Goal: Use online tool/utility: Utilize a website feature to perform a specific function

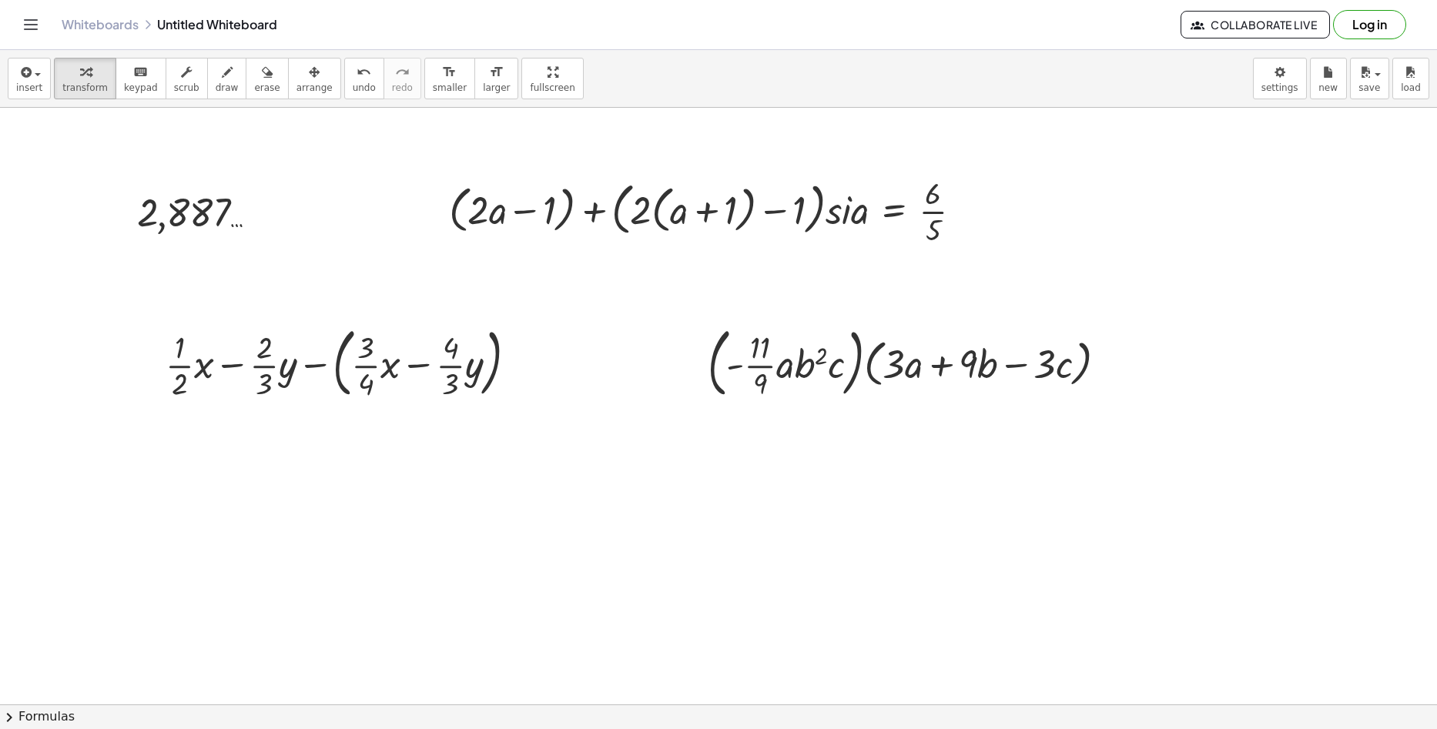
click at [26, 72] on icon "button" at bounding box center [25, 72] width 14 height 18
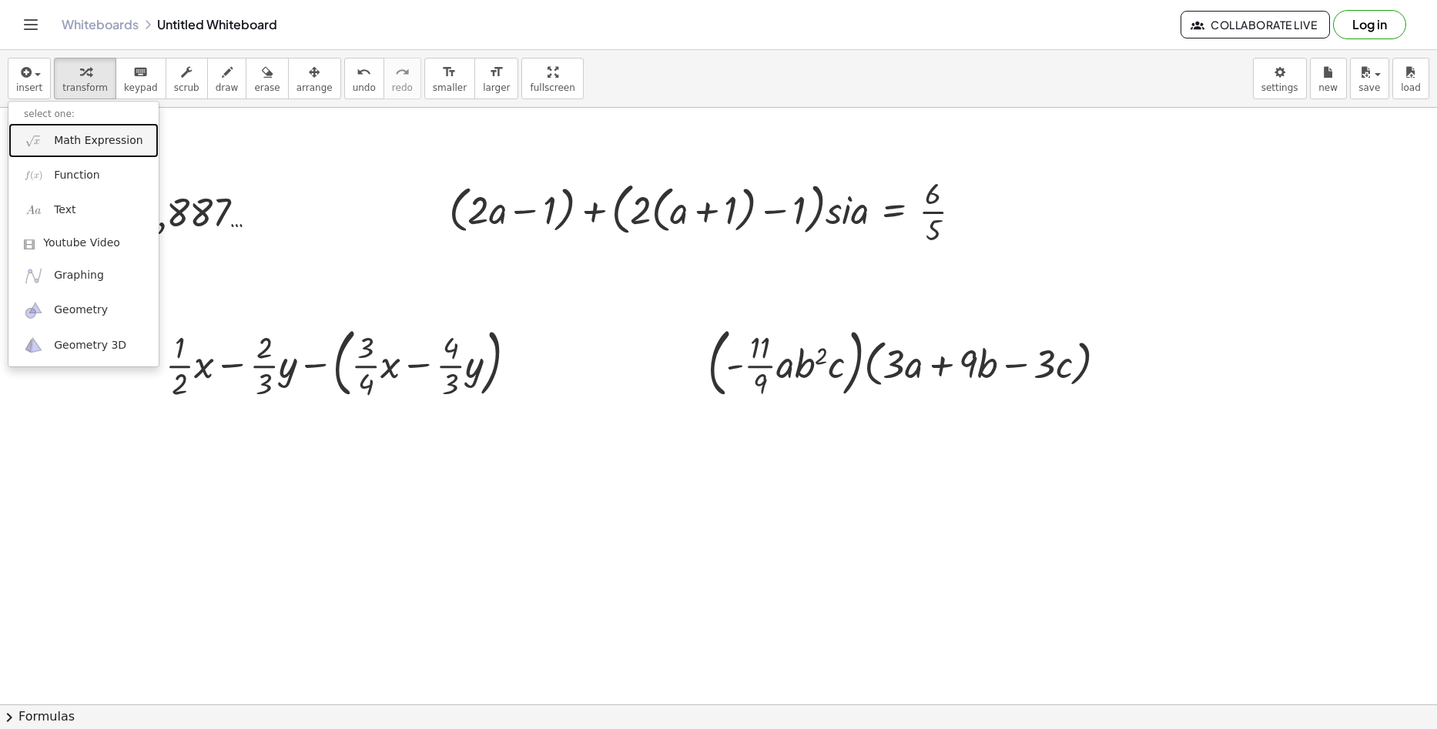
click at [104, 136] on span "Math Expression" at bounding box center [98, 140] width 89 height 15
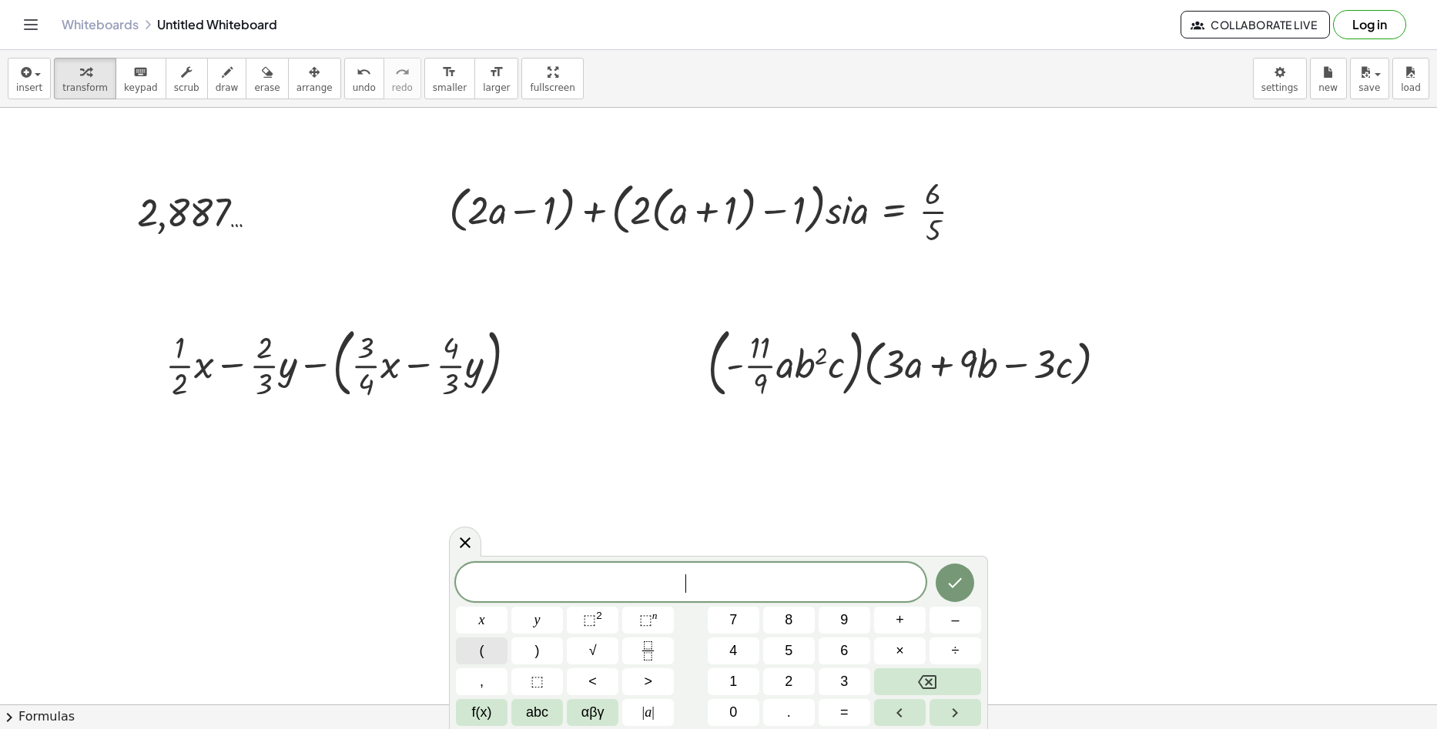
click at [489, 656] on button "(" at bounding box center [482, 650] width 52 height 27
click at [650, 644] on icon "Fraction" at bounding box center [647, 650] width 19 height 19
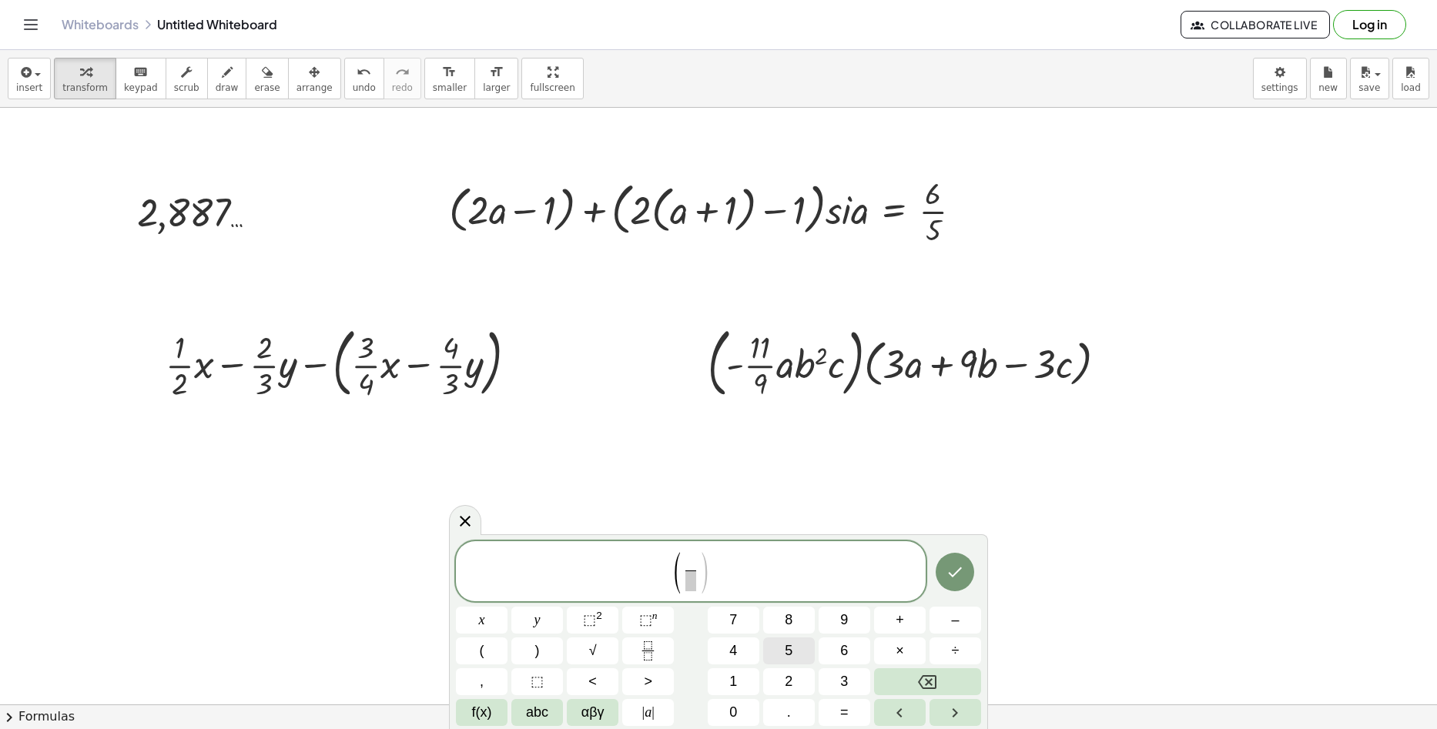
click at [792, 642] on span "5" at bounding box center [789, 651] width 8 height 21
click at [973, 706] on button "Right arrow" at bounding box center [955, 712] width 52 height 27
click at [771, 610] on button "8" at bounding box center [789, 620] width 52 height 27
click at [670, 629] on button "⬚ n" at bounding box center [648, 620] width 52 height 27
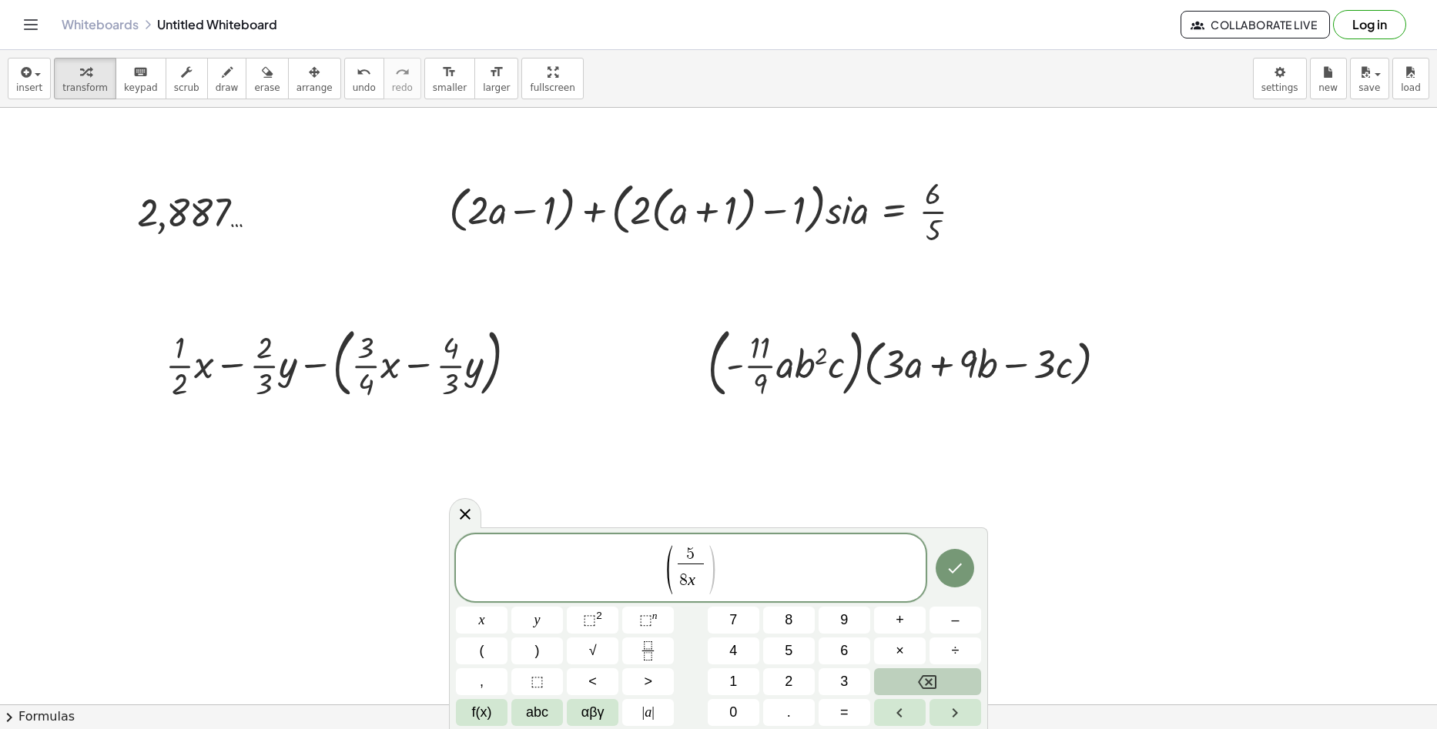
click at [945, 690] on button "Backspace" at bounding box center [927, 681] width 107 height 27
click at [944, 689] on button "Backspace" at bounding box center [927, 681] width 107 height 27
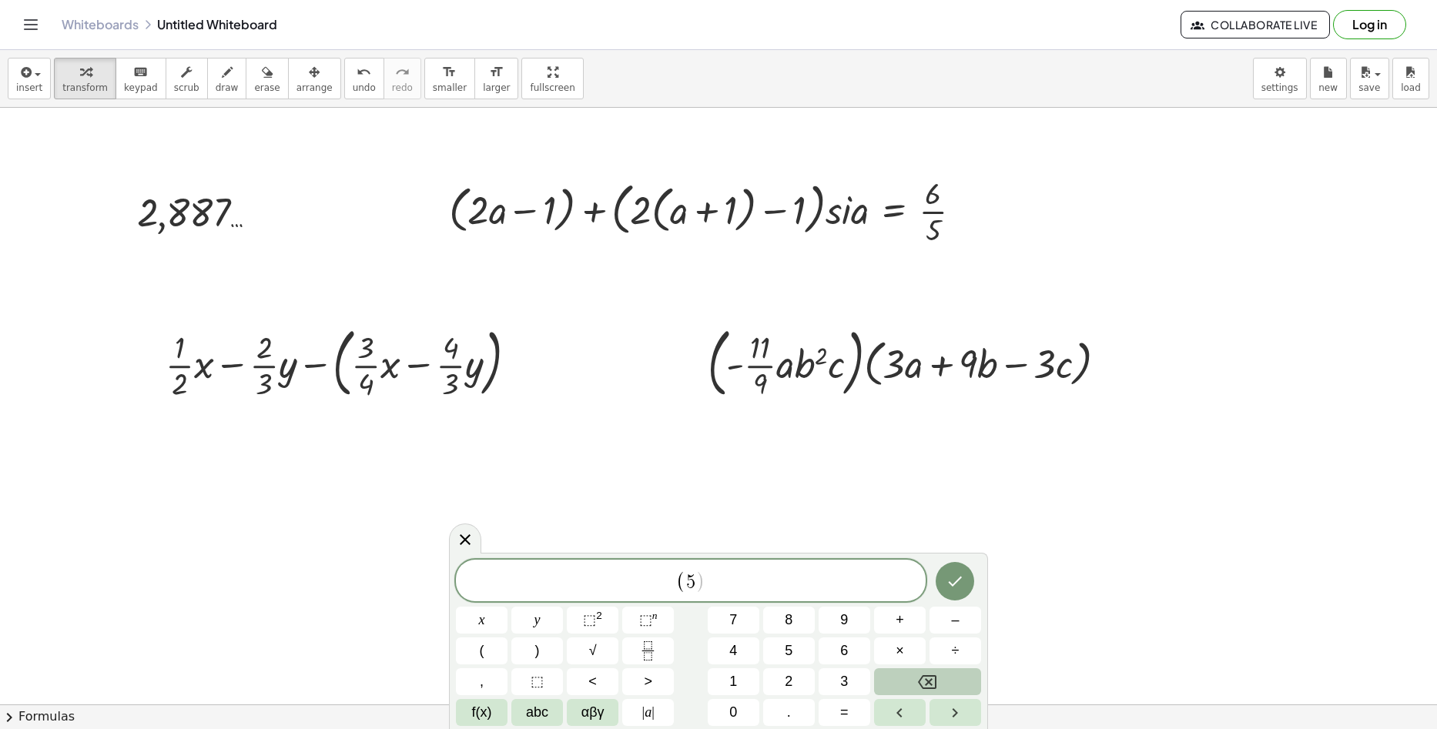
click at [957, 674] on button "Backspace" at bounding box center [927, 681] width 107 height 27
click at [666, 635] on div "( ​ ) x y ⬚ 2 ⬚ n 7 8 9 + – ( ) √ 4 5 6 × ÷ , ⬚ < > 1 2 3 f(x) abc αβγ | a | 0 …" at bounding box center [718, 643] width 525 height 166
click at [663, 657] on button "Fraction" at bounding box center [648, 650] width 52 height 27
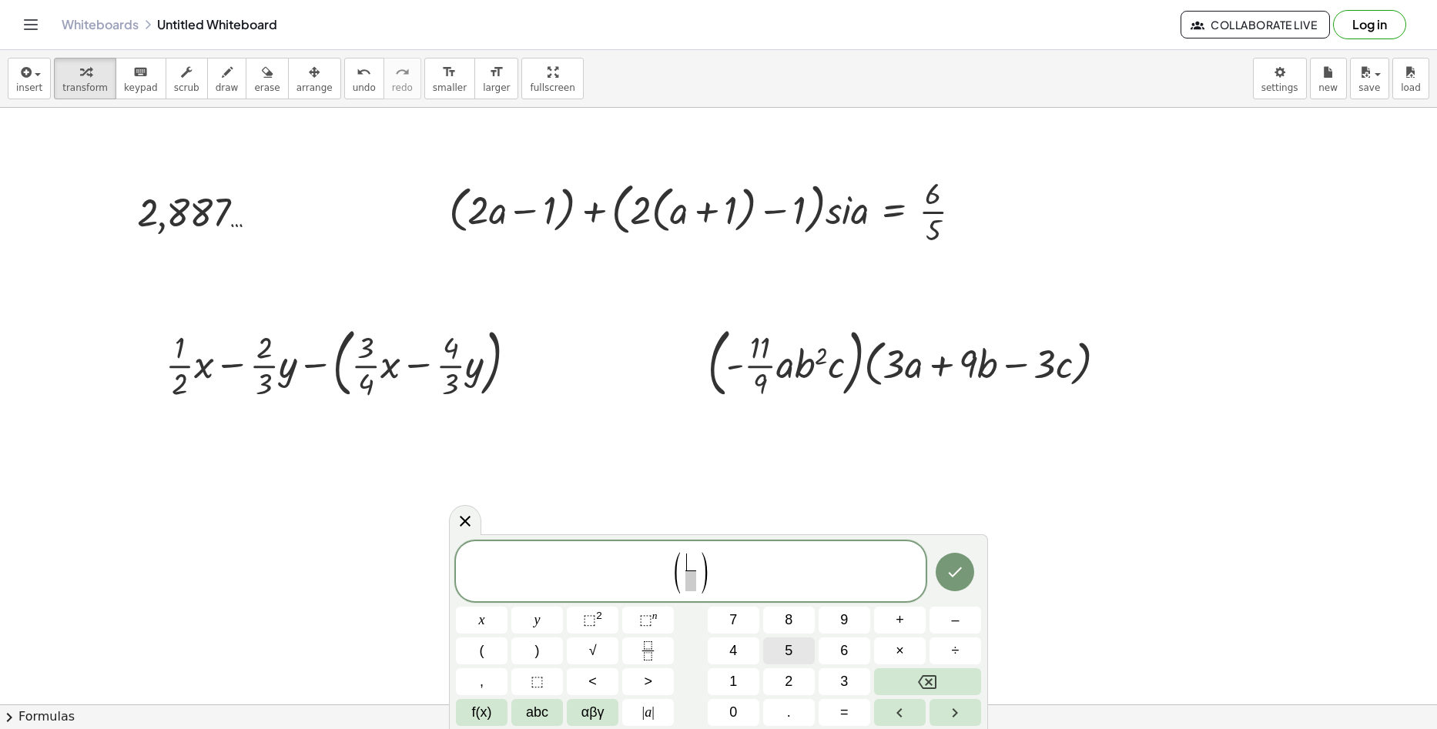
click at [785, 647] on span "5" at bounding box center [789, 651] width 8 height 21
click at [956, 704] on icon "Right arrow" at bounding box center [954, 713] width 18 height 18
click at [791, 616] on span "8" at bounding box center [789, 620] width 8 height 21
click at [956, 711] on icon "Right arrow" at bounding box center [954, 712] width 5 height 9
click at [642, 614] on span "⬚" at bounding box center [645, 619] width 13 height 15
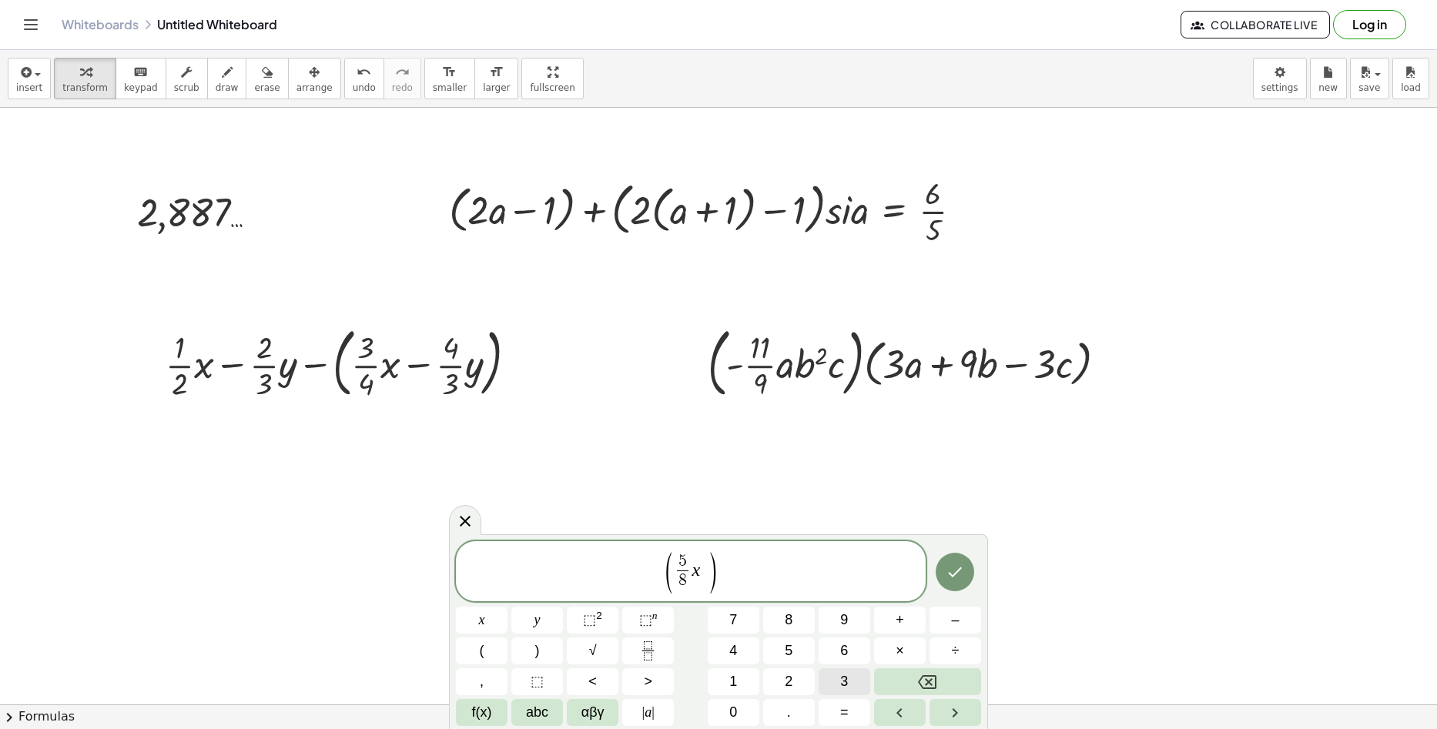
click at [836, 674] on button "3" at bounding box center [844, 681] width 52 height 27
click at [962, 715] on icon "Right arrow" at bounding box center [954, 713] width 18 height 18
click at [962, 725] on div "( 5 8 ​ x 3 y ​ ) x y ⬚ 2 ⬚ n 7 8 9 + – ( ) √ 4 5 6 × ÷ , ⬚ < > 1 2 3 f(x) abc …" at bounding box center [718, 631] width 539 height 195
click at [655, 627] on span "⬚ n" at bounding box center [648, 620] width 18 height 21
click at [939, 713] on button "Right arrow" at bounding box center [955, 712] width 52 height 27
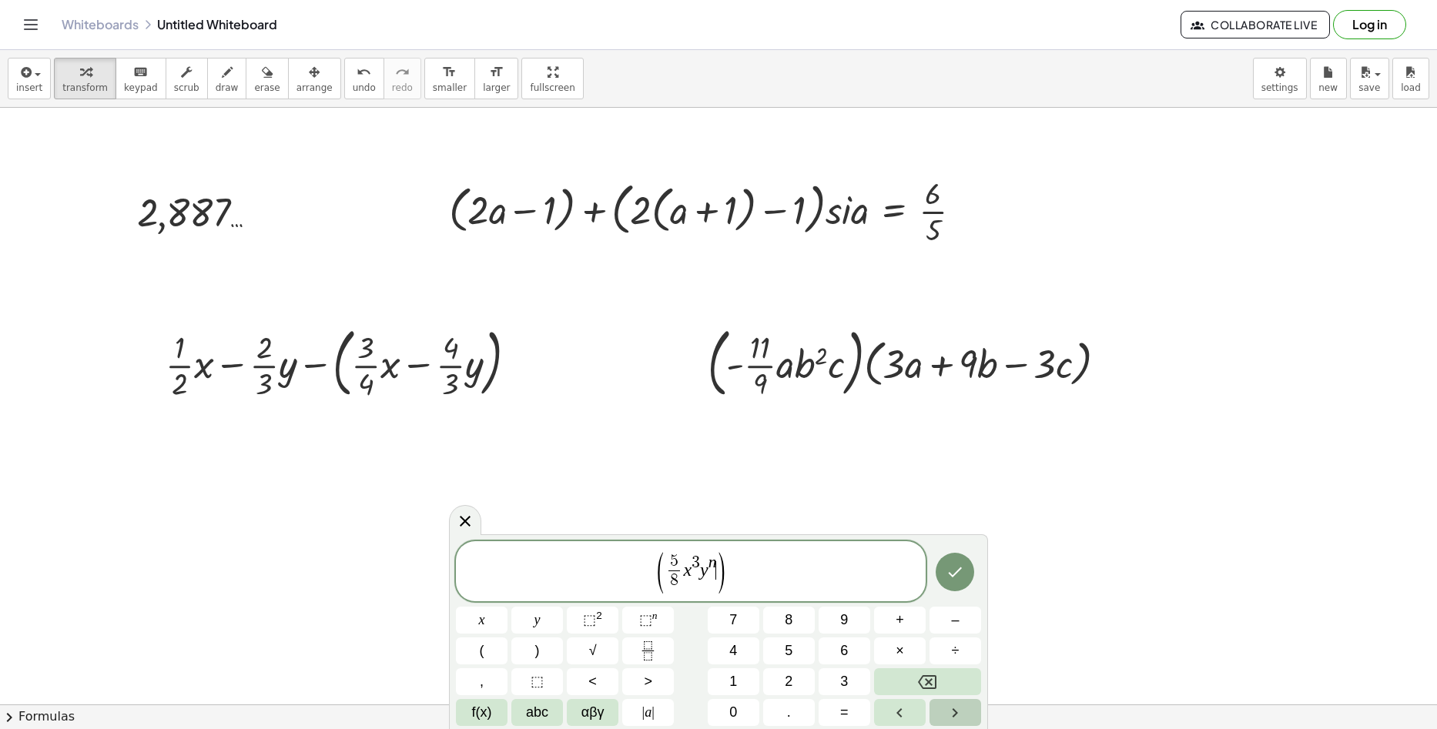
click at [939, 713] on button "Right arrow" at bounding box center [955, 712] width 52 height 27
click at [914, 684] on button "Backspace" at bounding box center [927, 681] width 107 height 27
click at [906, 713] on icon "Left arrow" at bounding box center [899, 713] width 18 height 18
click at [537, 645] on span ")" at bounding box center [537, 651] width 5 height 21
click at [948, 704] on icon "Right arrow" at bounding box center [954, 713] width 18 height 18
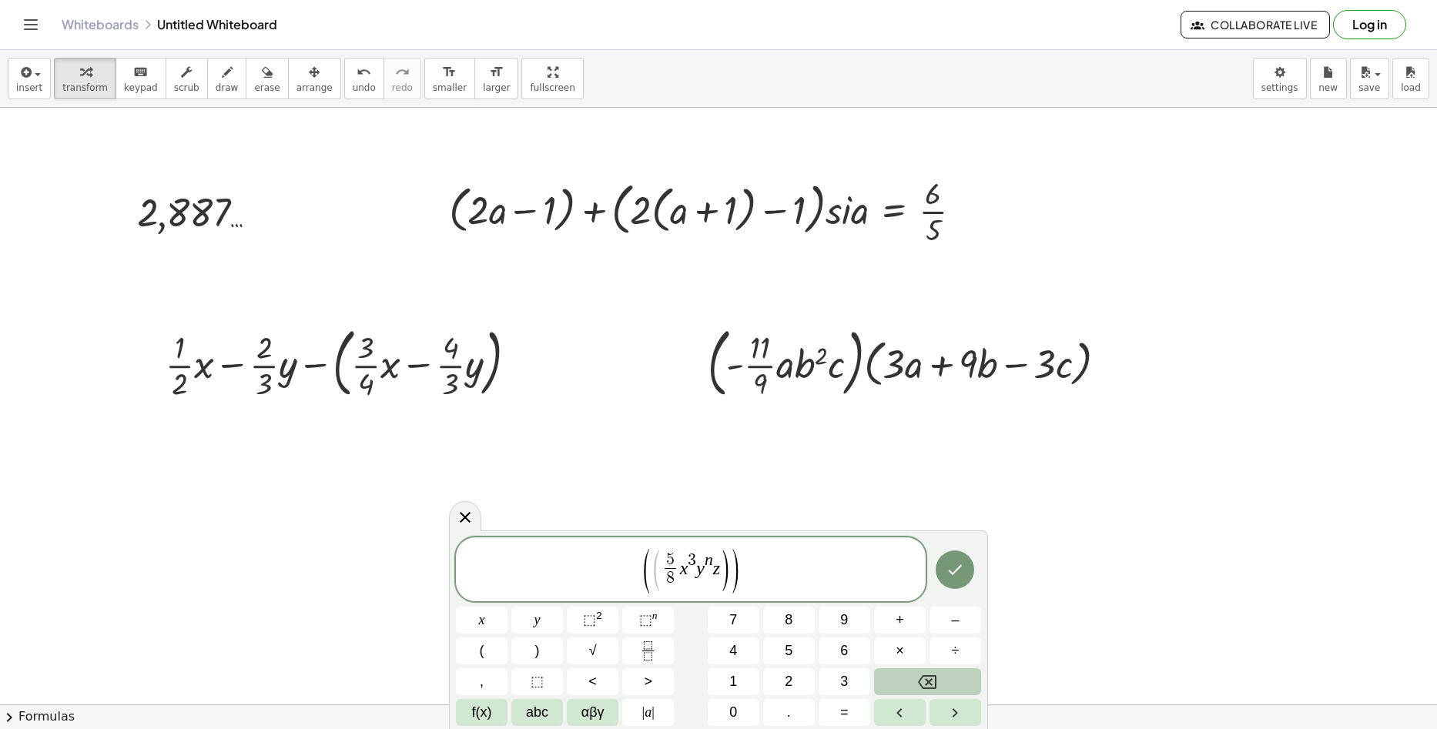
click at [902, 675] on button "Backspace" at bounding box center [927, 681] width 107 height 27
click at [947, 717] on icon "Right arrow" at bounding box center [954, 713] width 18 height 18
click at [506, 651] on button "(" at bounding box center [482, 650] width 52 height 27
click at [664, 651] on button "Fraction" at bounding box center [648, 650] width 52 height 27
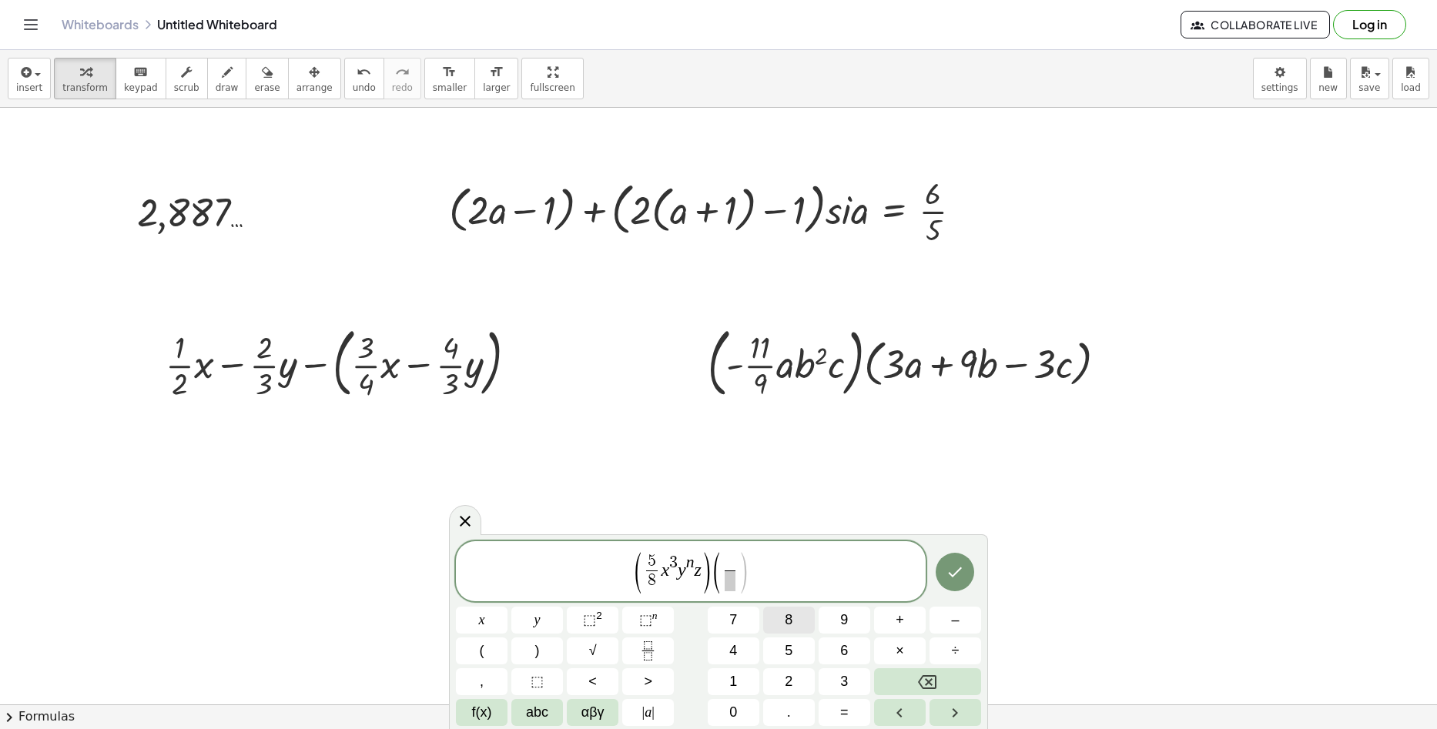
click at [795, 628] on button "8" at bounding box center [789, 620] width 52 height 27
click at [937, 702] on button "Right arrow" at bounding box center [955, 712] width 52 height 27
click at [845, 627] on span "9" at bounding box center [844, 620] width 8 height 21
click at [952, 714] on icon "Right arrow" at bounding box center [954, 713] width 18 height 18
click at [658, 624] on button "⬚ n" at bounding box center [648, 620] width 52 height 27
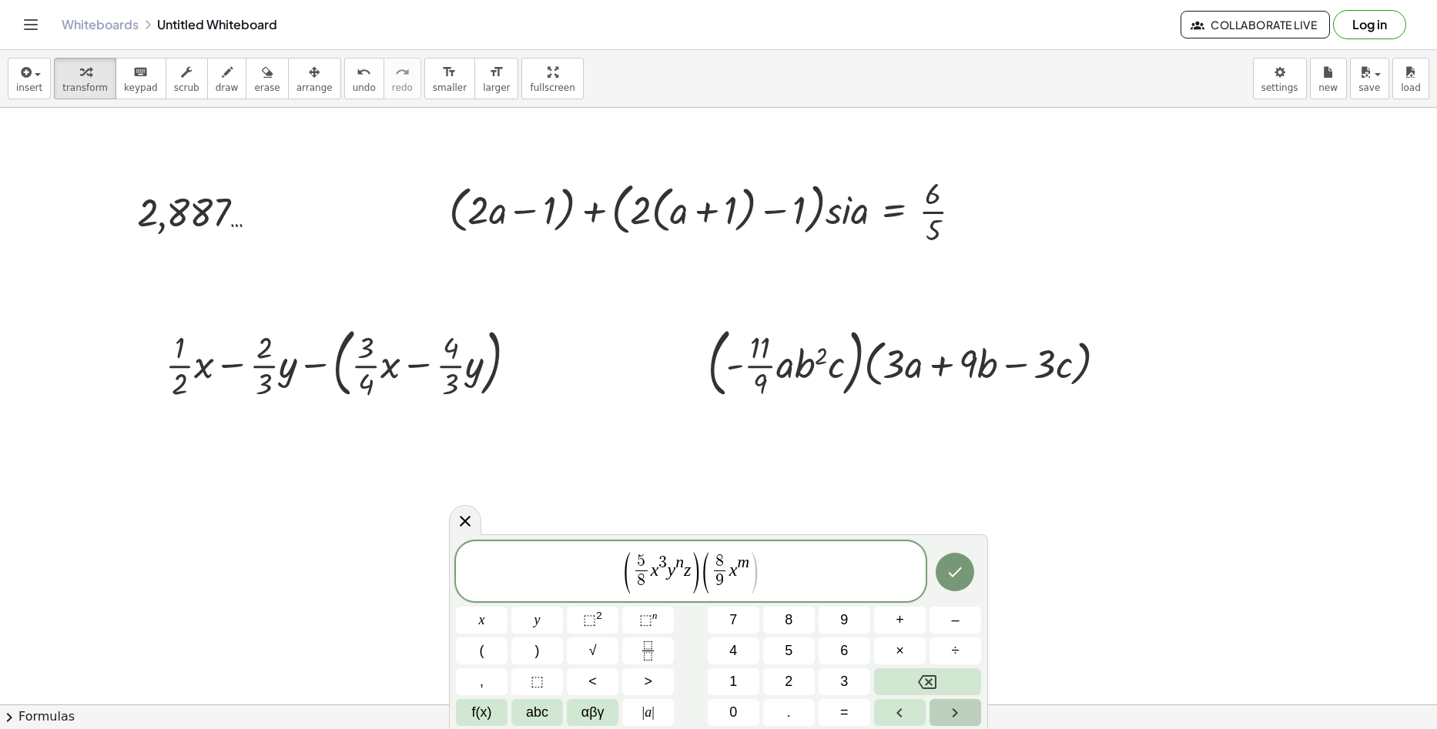
click at [936, 718] on button "Right arrow" at bounding box center [955, 712] width 52 height 27
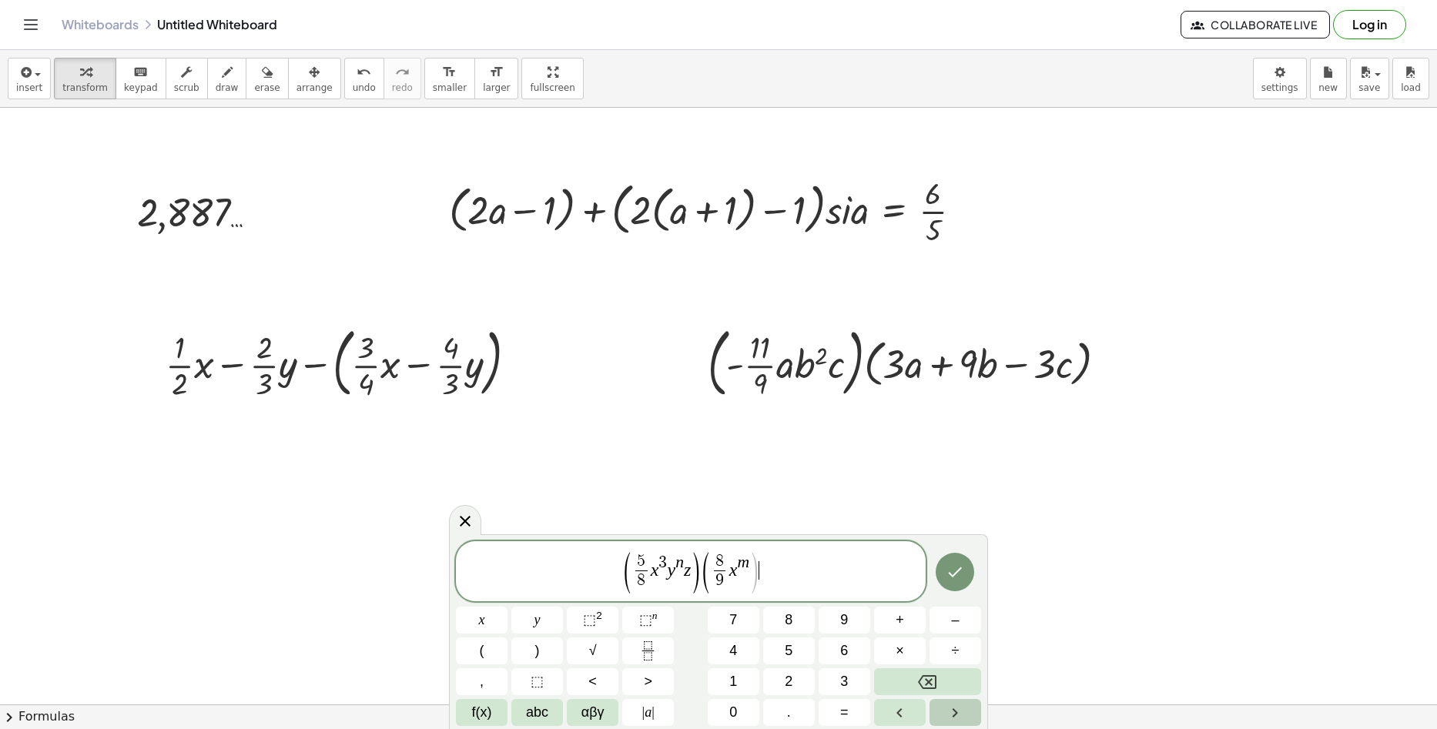
click at [936, 718] on button "Right arrow" at bounding box center [955, 712] width 52 height 27
click at [918, 721] on button "Left arrow" at bounding box center [900, 712] width 52 height 27
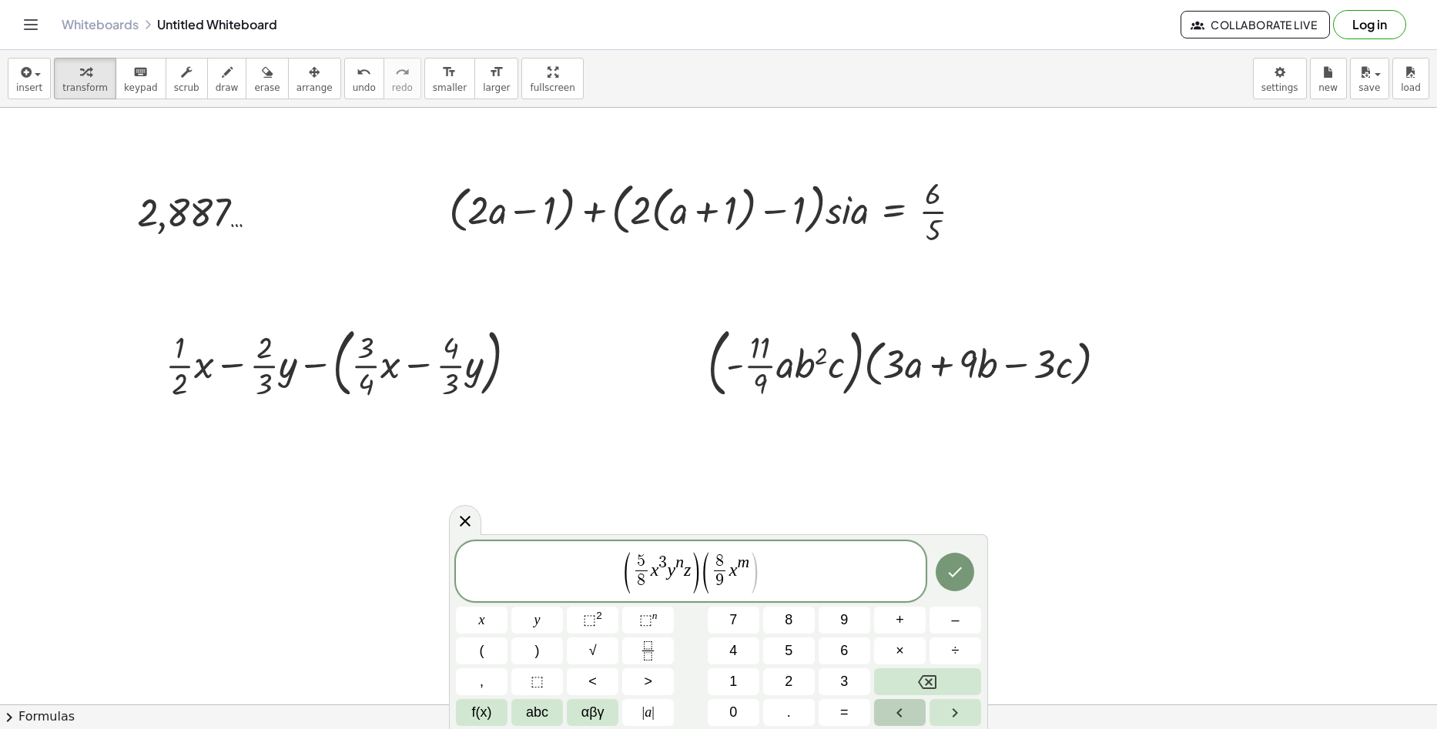
click at [897, 707] on icon "Left arrow" at bounding box center [899, 713] width 18 height 18
click at [737, 676] on span "1" at bounding box center [733, 681] width 8 height 21
click at [653, 618] on sup "n" at bounding box center [654, 616] width 5 height 12
click at [947, 711] on icon "Right arrow" at bounding box center [954, 713] width 18 height 18
click at [658, 626] on button "⬚ n" at bounding box center [648, 620] width 52 height 27
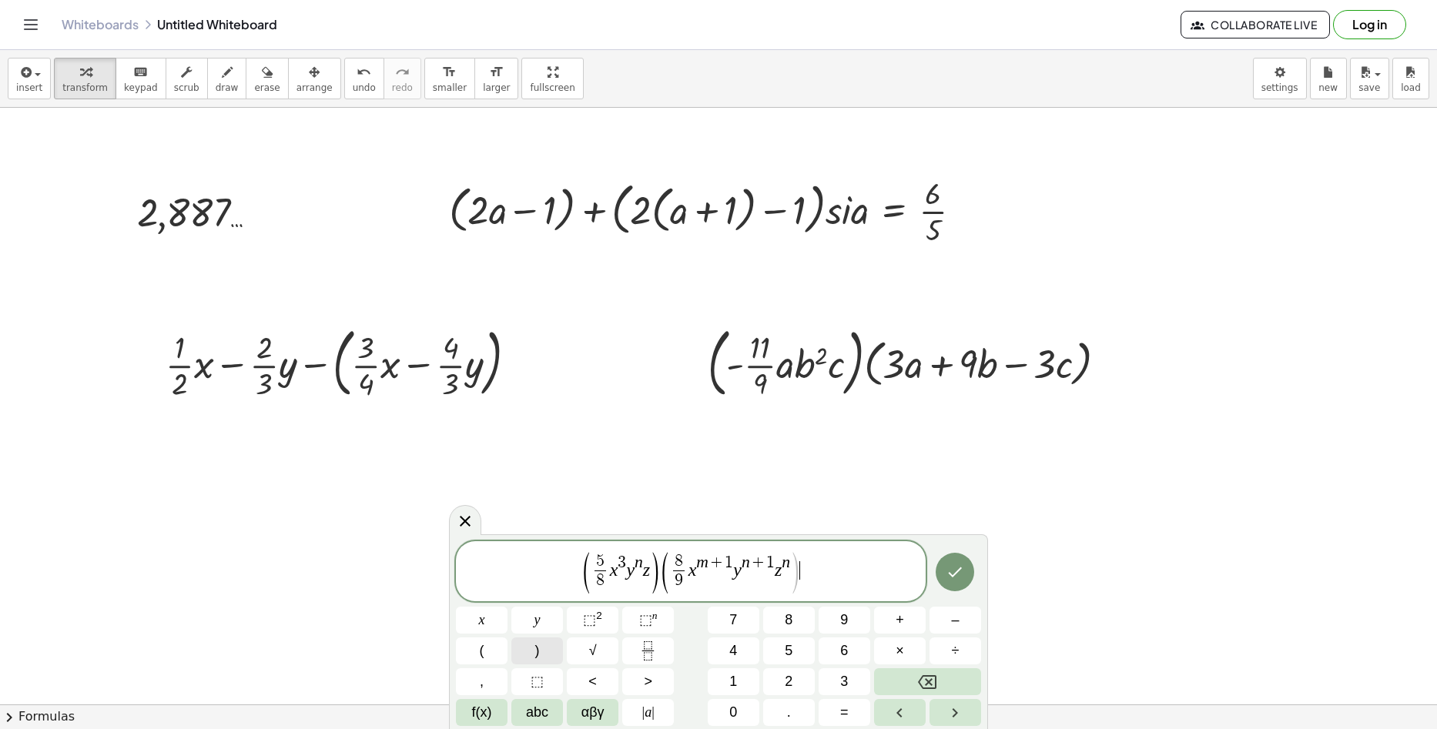
click at [544, 647] on button ")" at bounding box center [537, 650] width 52 height 27
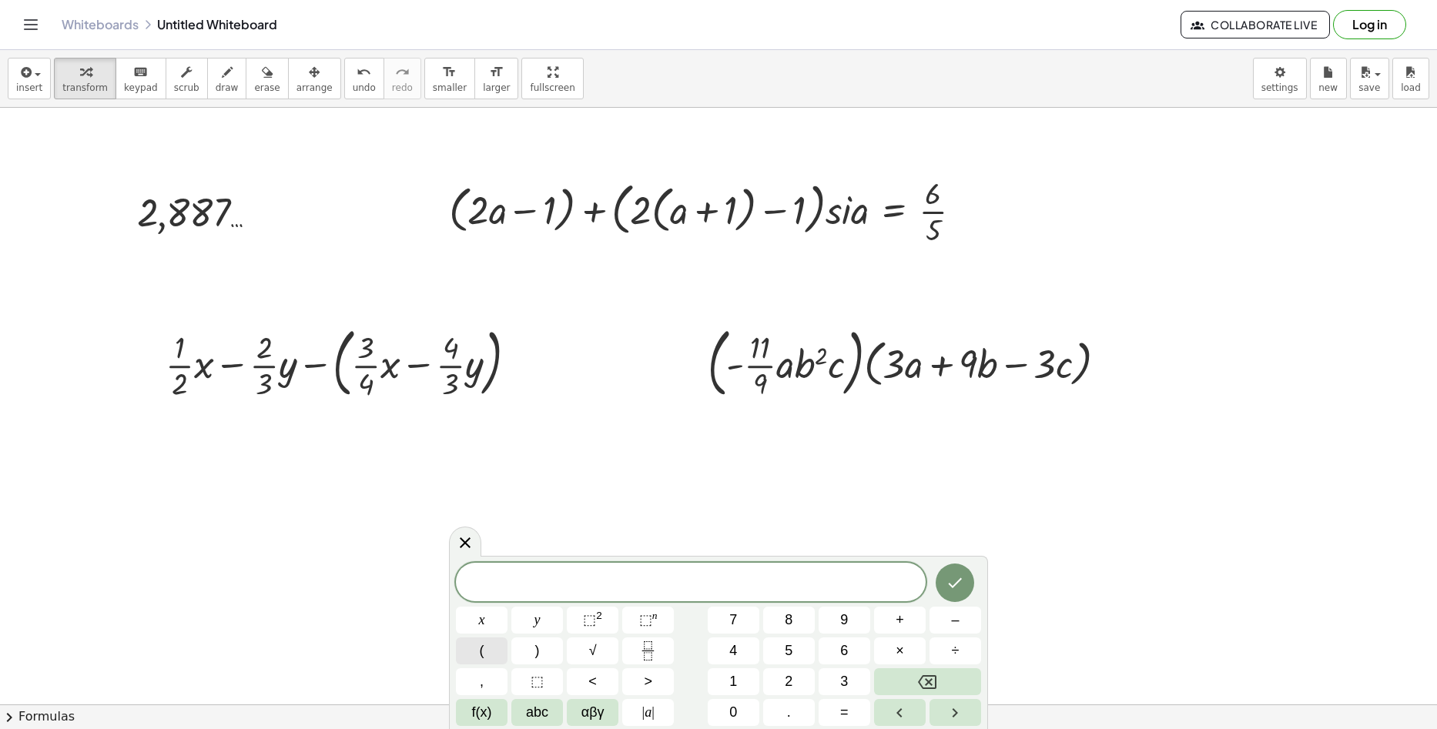
click at [475, 649] on button "(" at bounding box center [482, 650] width 52 height 27
click at [785, 686] on span "2" at bounding box center [789, 681] width 8 height 21
click at [691, 641] on div "( 2 m ​ ) x y ⬚ 2 ⬚ n 7 8 9 + – ( ) √ 4 5 6 × ÷ , ⬚ < > 1 2 3 f(x) abc αβγ | a …" at bounding box center [718, 643] width 525 height 166
click at [832, 678] on button "3" at bounding box center [844, 681] width 52 height 27
click at [898, 674] on button "Backspace" at bounding box center [927, 681] width 107 height 27
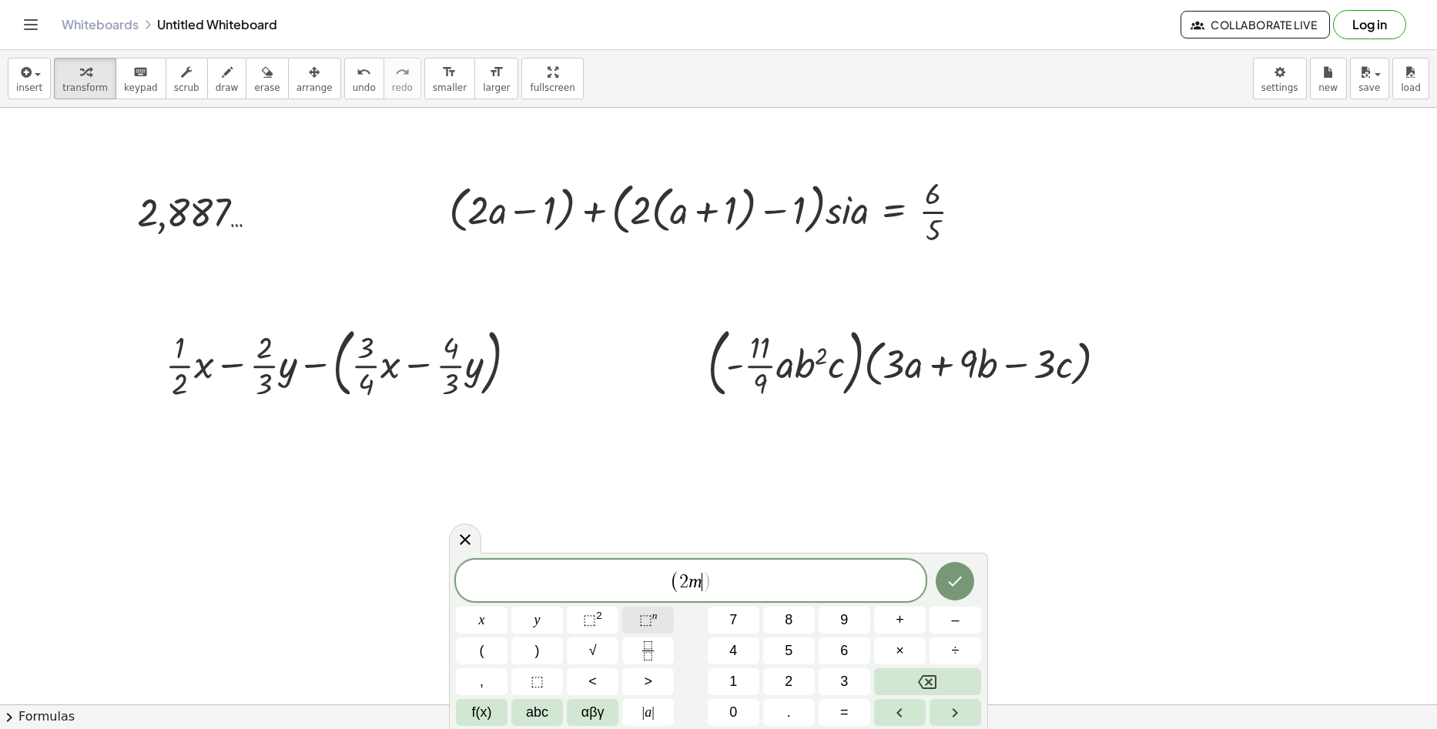
click at [651, 610] on span "⬚ n" at bounding box center [648, 620] width 18 height 21
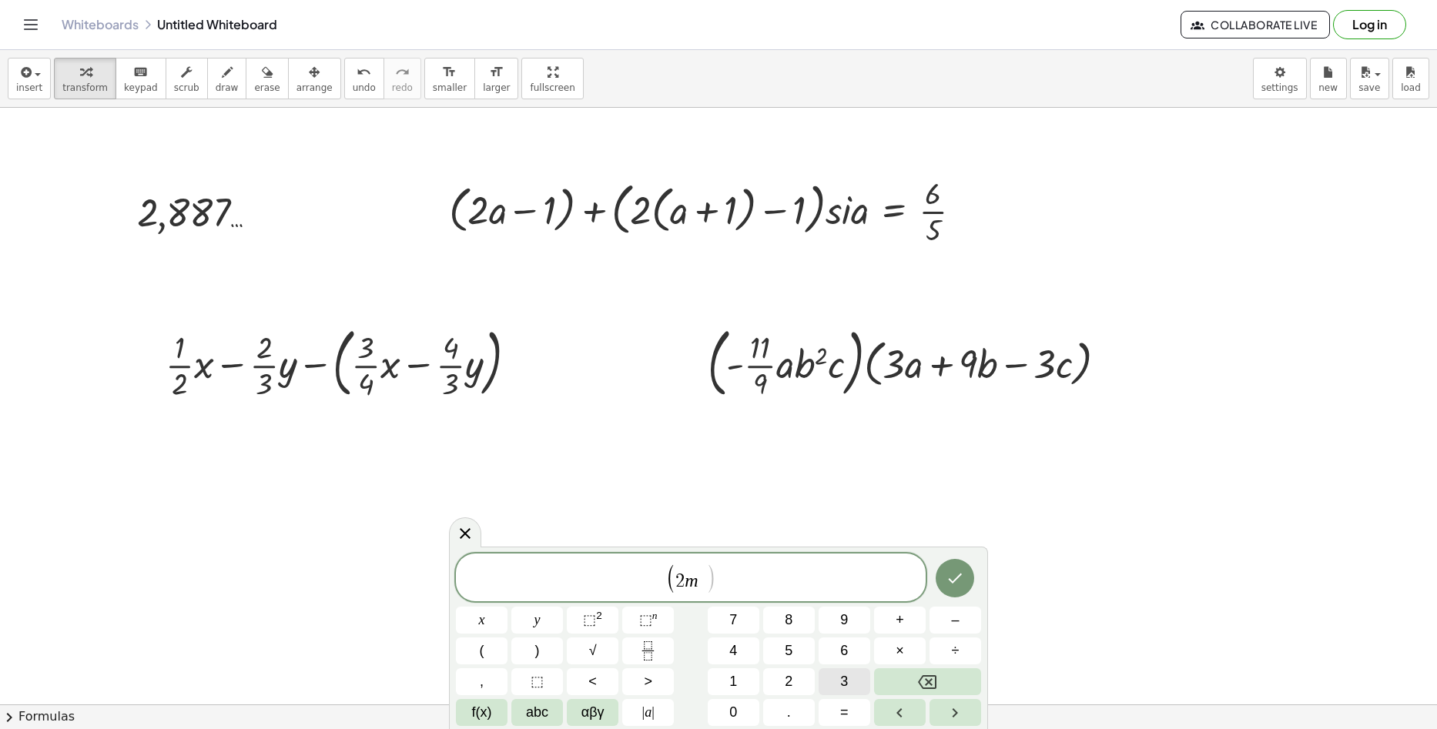
click at [848, 674] on button "3" at bounding box center [844, 681] width 52 height 27
click at [960, 719] on icon "Right arrow" at bounding box center [954, 713] width 18 height 18
click at [962, 630] on button "–" at bounding box center [955, 620] width 52 height 27
click at [894, 624] on button "+" at bounding box center [900, 620] width 52 height 27
click at [750, 684] on button "1" at bounding box center [734, 681] width 52 height 27
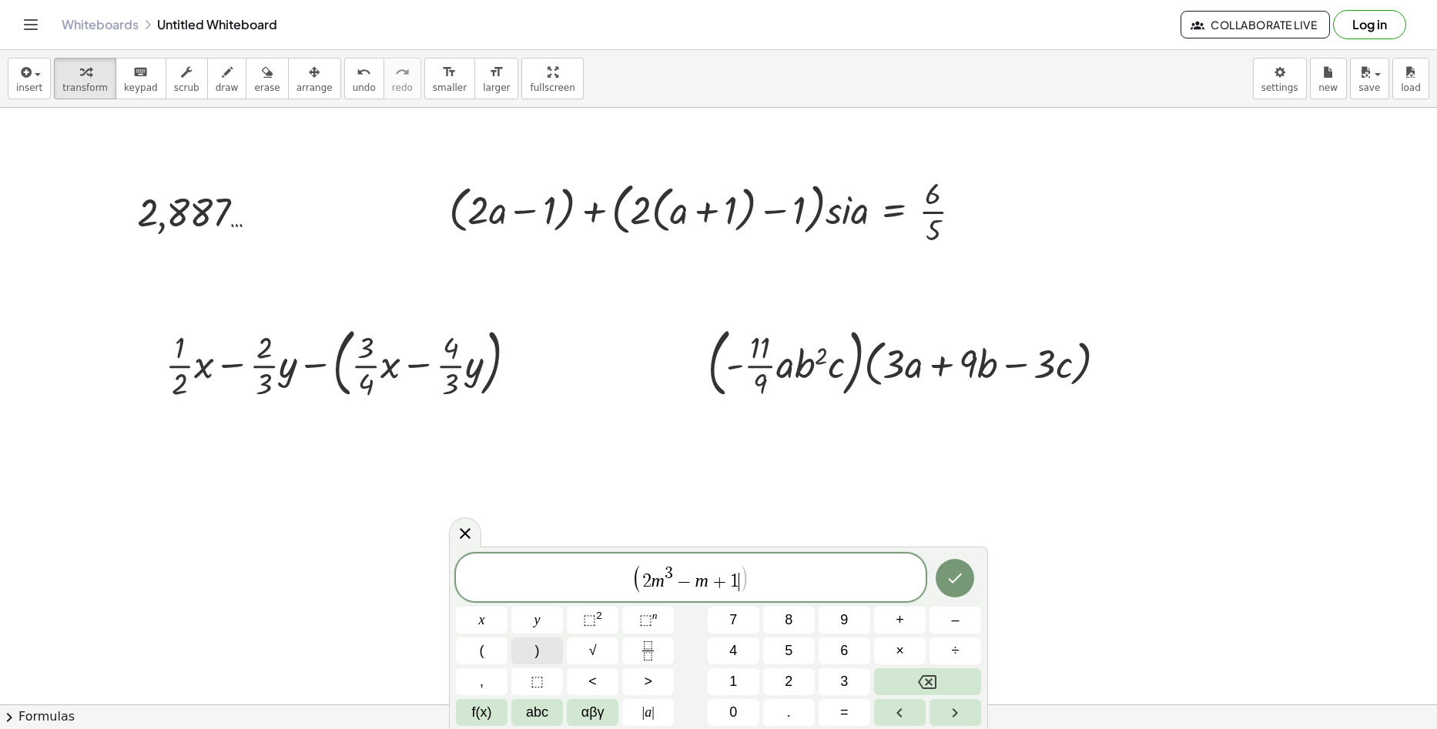
click at [548, 648] on button ")" at bounding box center [537, 650] width 52 height 27
click at [477, 643] on button "(" at bounding box center [482, 650] width 52 height 27
click at [835, 685] on button "3" at bounding box center [844, 681] width 52 height 27
click at [601, 622] on span "⬚ 2" at bounding box center [592, 620] width 19 height 21
click at [949, 719] on icon "Right arrow" at bounding box center [954, 713] width 18 height 18
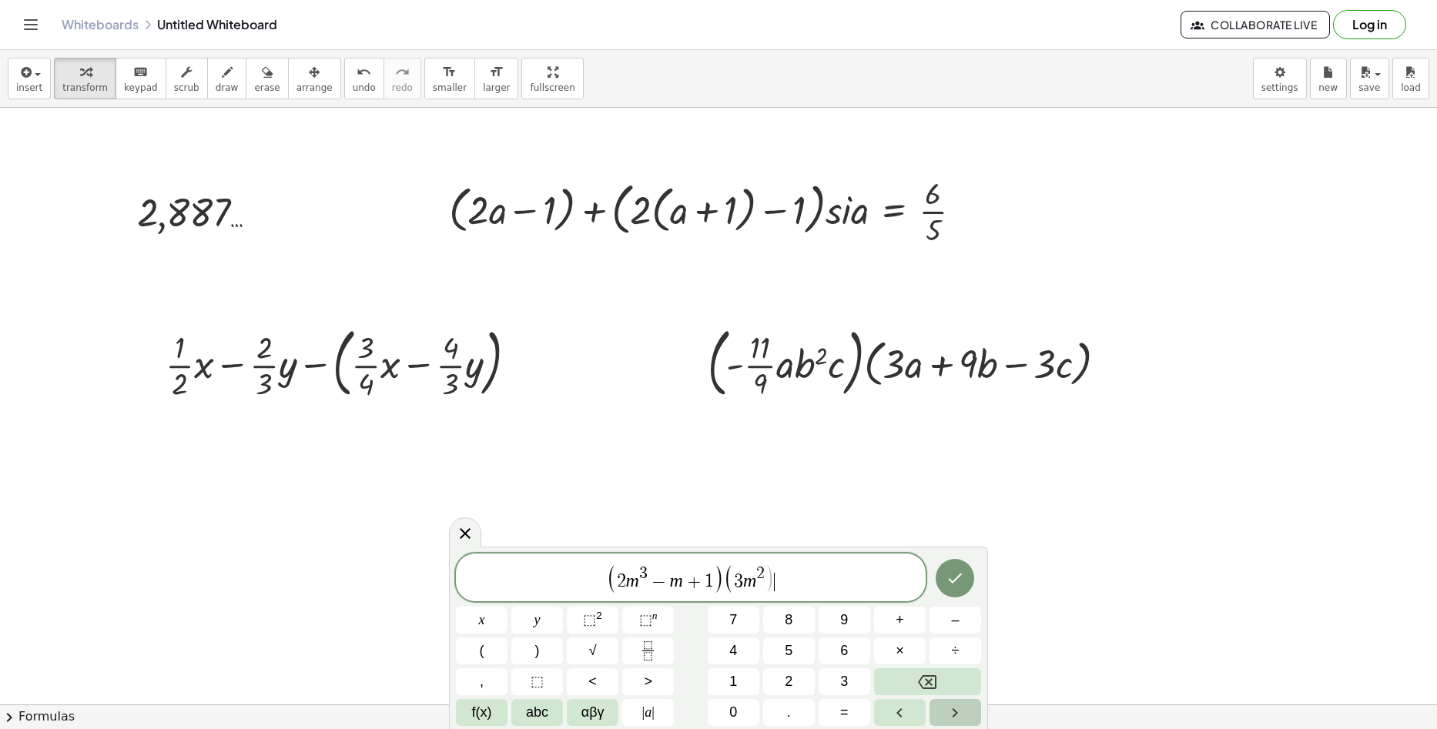
click at [949, 719] on icon "Right arrow" at bounding box center [954, 713] width 18 height 18
click at [884, 712] on button "Left arrow" at bounding box center [900, 712] width 52 height 27
click at [964, 617] on button "–" at bounding box center [955, 620] width 52 height 27
click at [871, 630] on div "( 2 m 3 − m + 1 ) ( 3 m 2 − m ​ ) x y ⬚ 2 ⬚ n 7 8 9 + – ( ) √ 4 5 6 × ÷ , ⬚ < >…" at bounding box center [718, 640] width 525 height 172
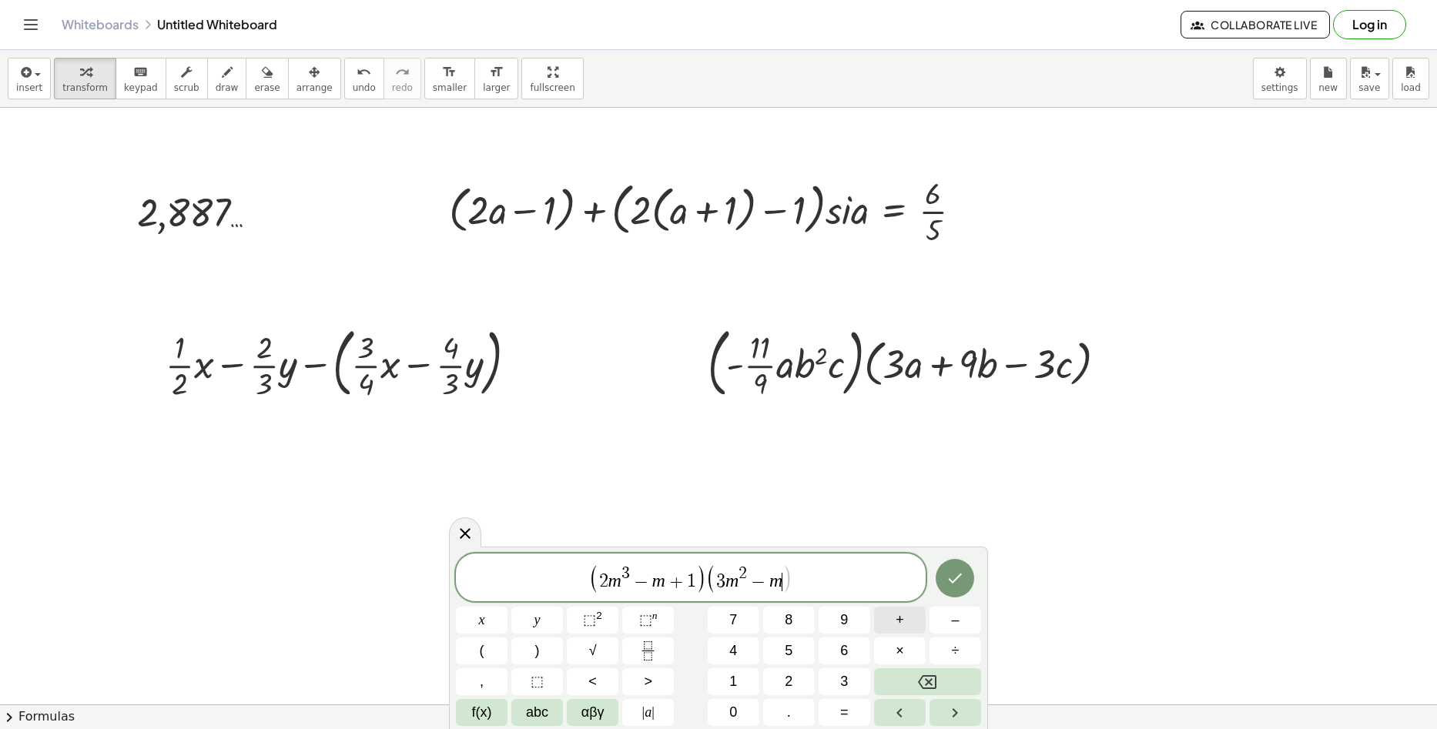
click at [894, 626] on button "+" at bounding box center [900, 620] width 52 height 27
click at [747, 648] on button "4" at bounding box center [734, 650] width 52 height 27
click at [552, 650] on button ")" at bounding box center [537, 650] width 52 height 27
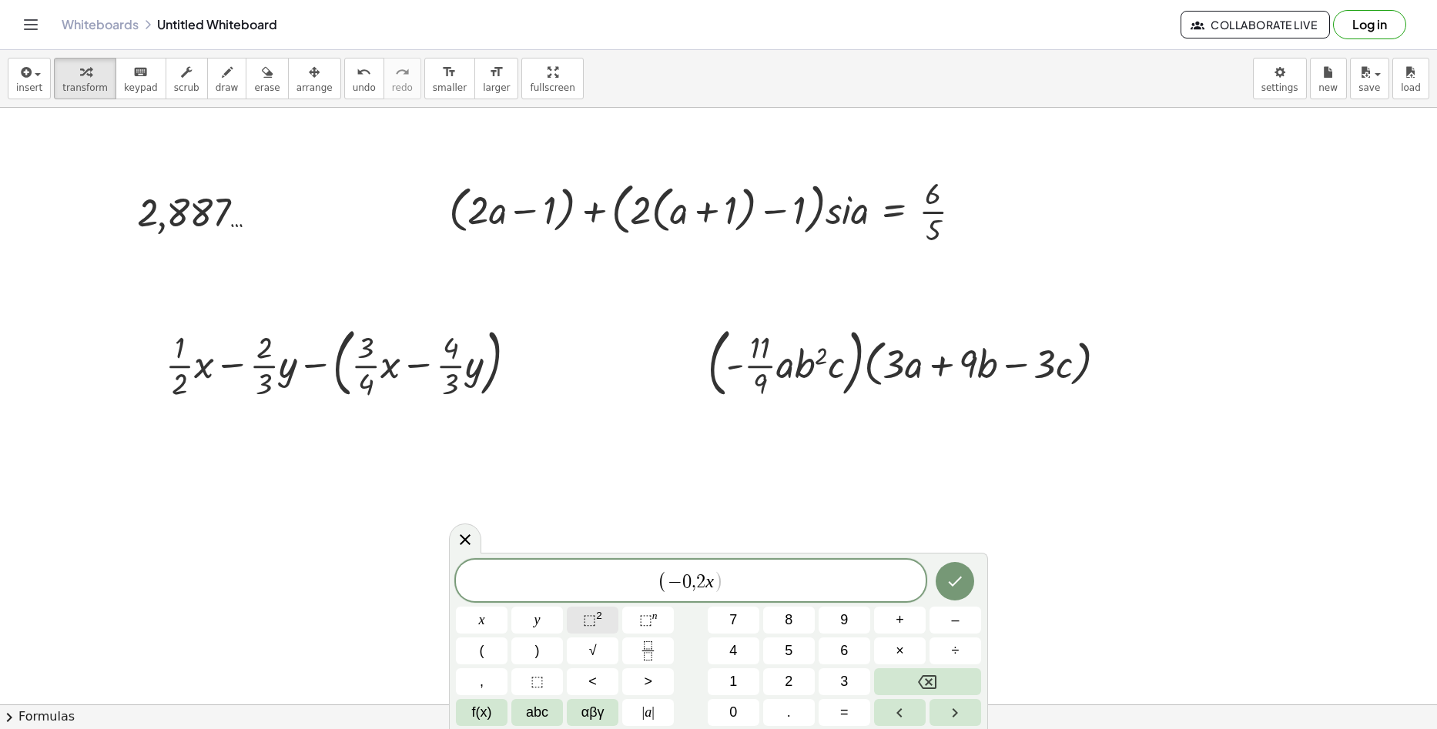
click at [597, 617] on sup "2" at bounding box center [599, 616] width 6 height 12
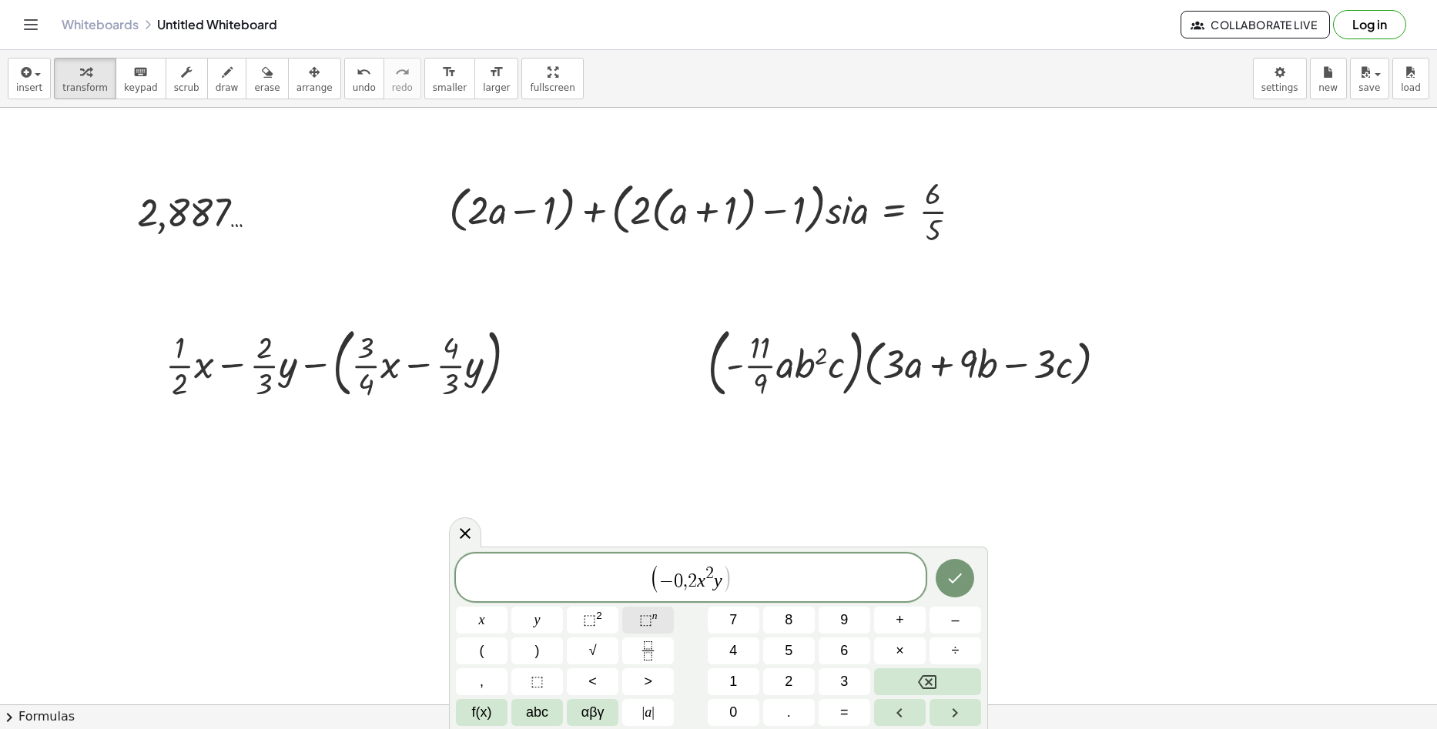
click at [640, 626] on span "⬚" at bounding box center [645, 619] width 13 height 15
click at [942, 649] on button "÷" at bounding box center [955, 650] width 52 height 27
click at [653, 615] on sup "n" at bounding box center [654, 616] width 5 height 12
